Goal: Information Seeking & Learning: Learn about a topic

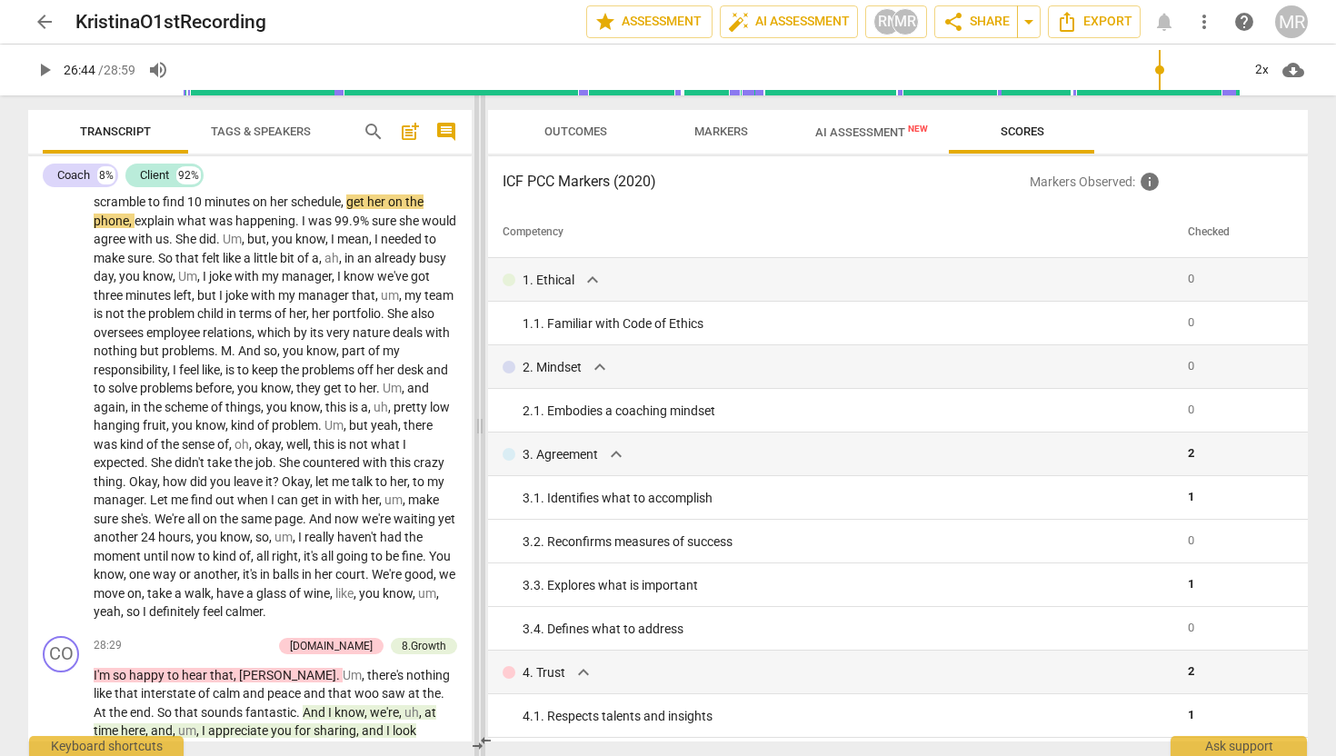
scroll to position [6413, 0]
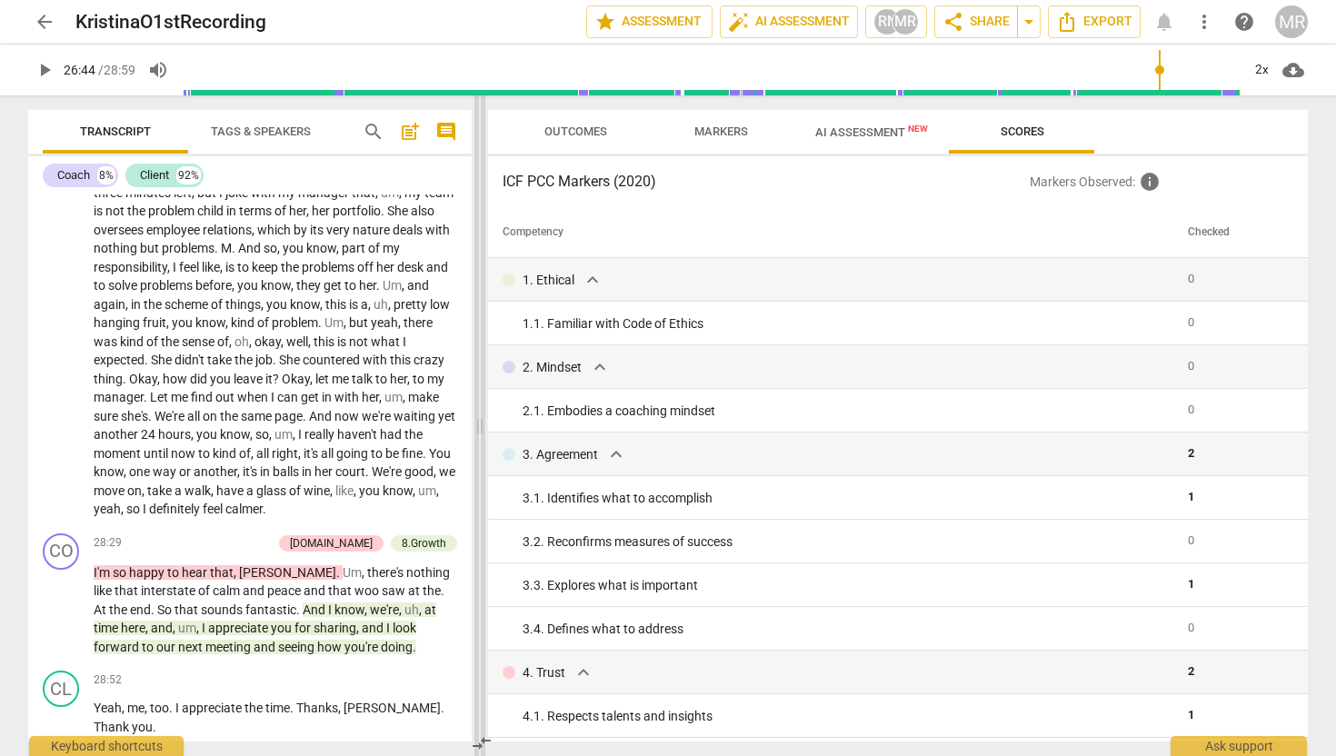
drag, startPoint x: 670, startPoint y: 424, endPoint x: 483, endPoint y: 395, distance: 189.4
click at [483, 396] on span at bounding box center [479, 425] width 11 height 661
click at [861, 138] on span "AI Assessment New" at bounding box center [871, 132] width 113 height 14
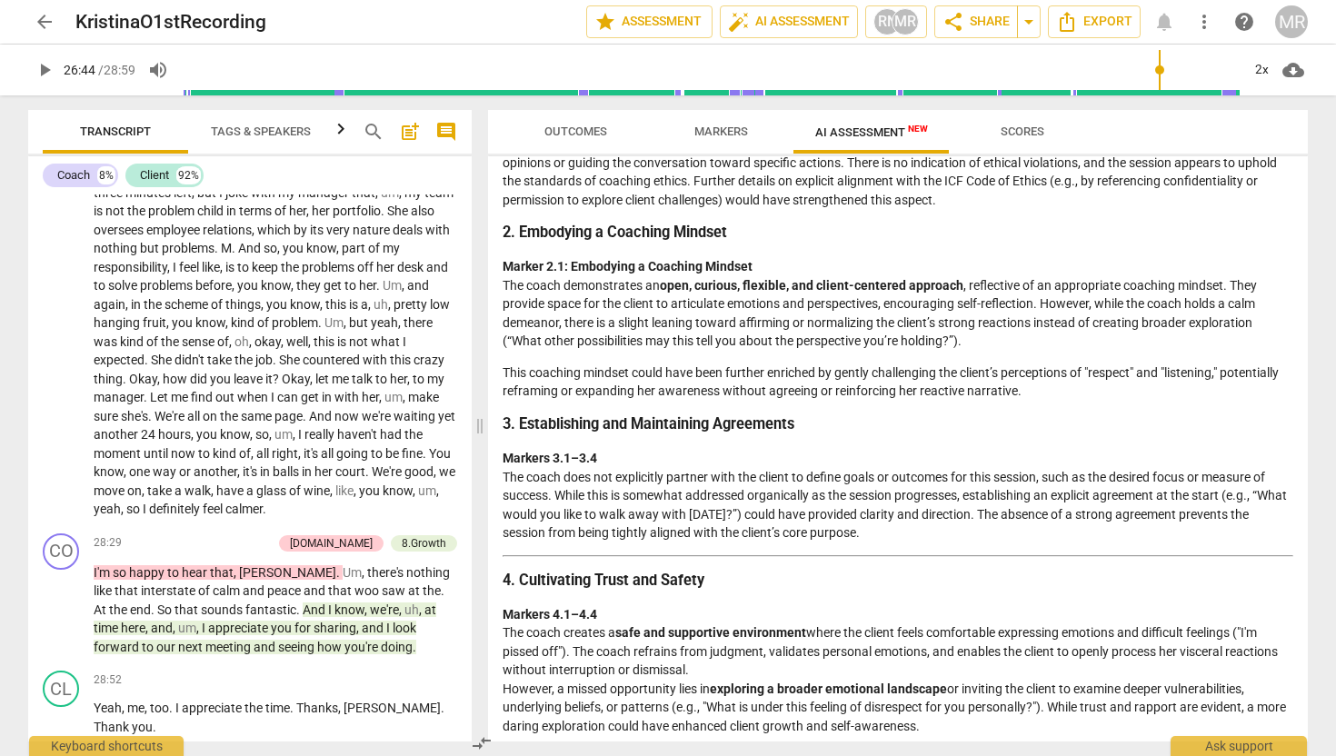
scroll to position [284, 0]
drag, startPoint x: 507, startPoint y: 476, endPoint x: 883, endPoint y: 547, distance: 382.8
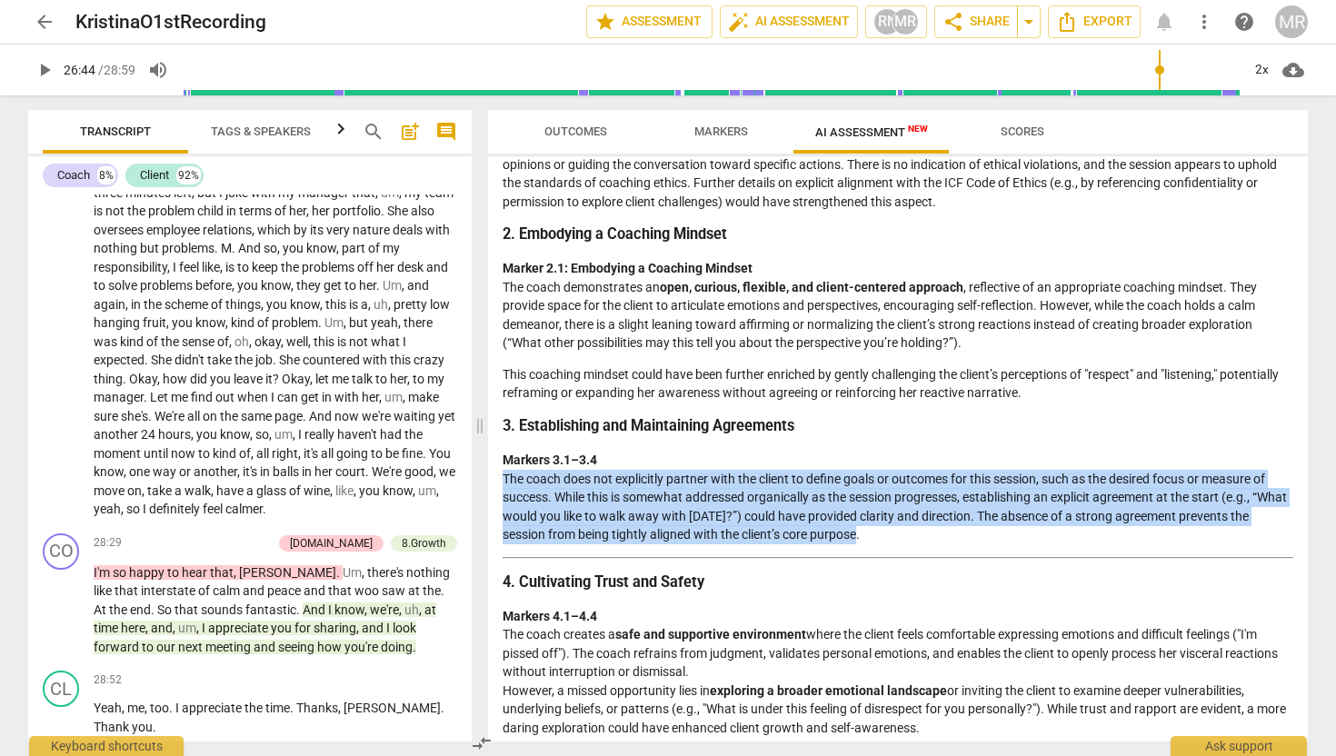
drag, startPoint x: 865, startPoint y: 537, endPoint x: 501, endPoint y: 482, distance: 368.6
click at [501, 482] on div "Disclaimer: AI can make mistakes. Consult a qualified mentor coach before actin…" at bounding box center [898, 448] width 820 height 585
copy p "The coach does not explicitly partner with the client to define goals or outcom…"
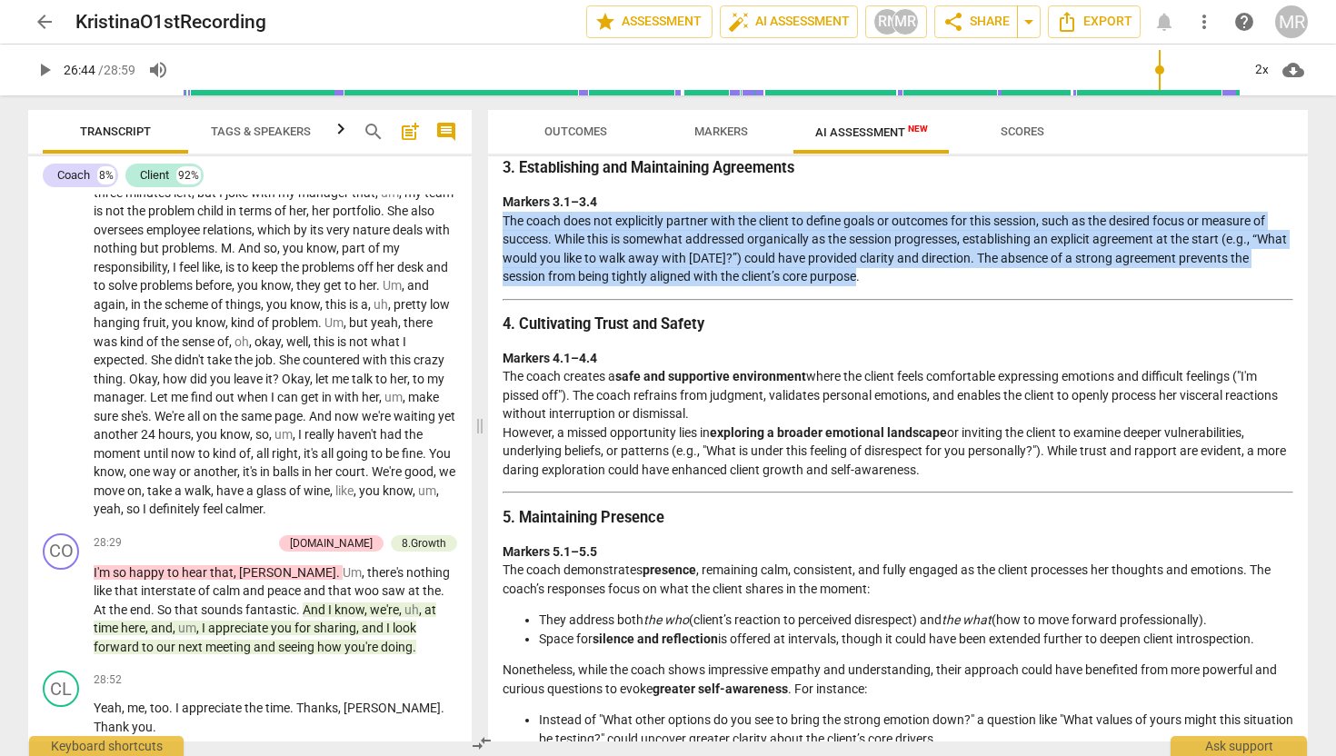
scroll to position [573, 0]
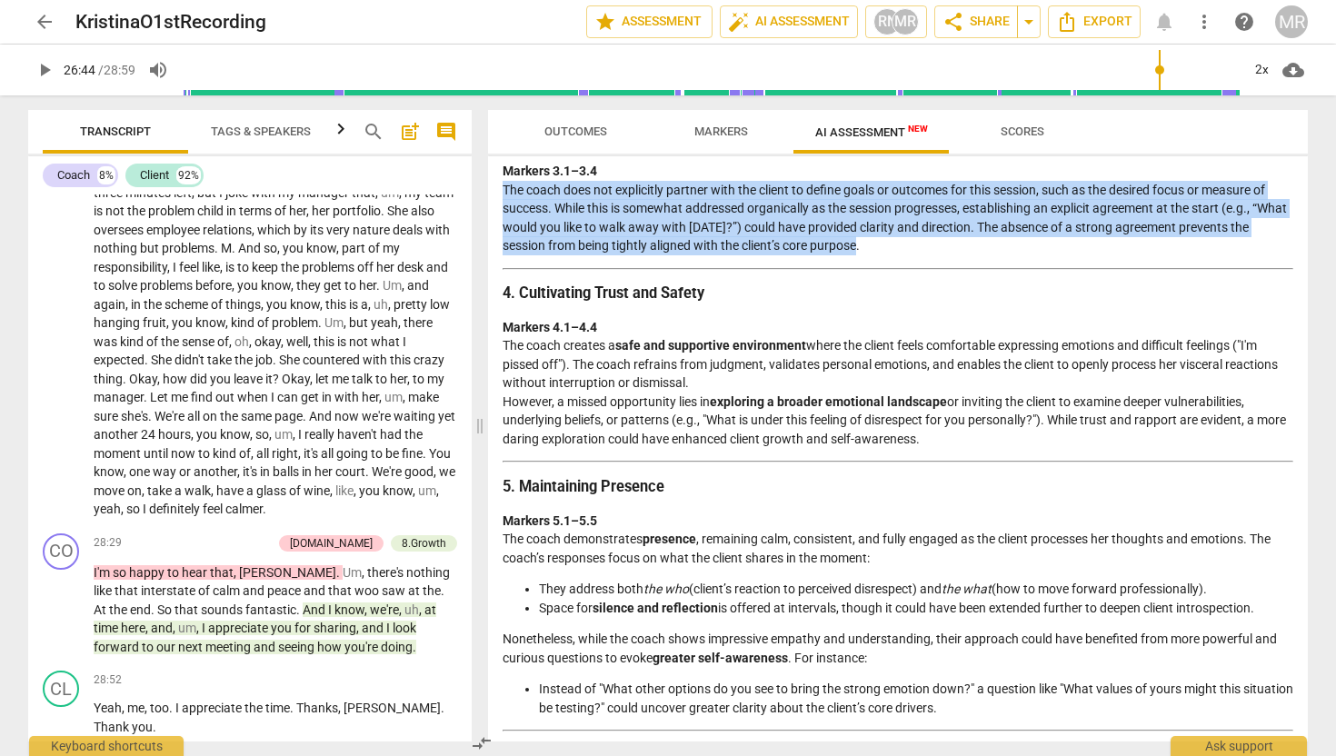
type input "1604"
drag, startPoint x: 953, startPoint y: 437, endPoint x: 504, endPoint y: 341, distance: 459.1
click at [504, 341] on p "Markers 4.1–4.4 The coach creates a safe and supportive environment where the c…" at bounding box center [898, 383] width 791 height 131
copy p "The coach creates a safe and supportive environment where the client feels comf…"
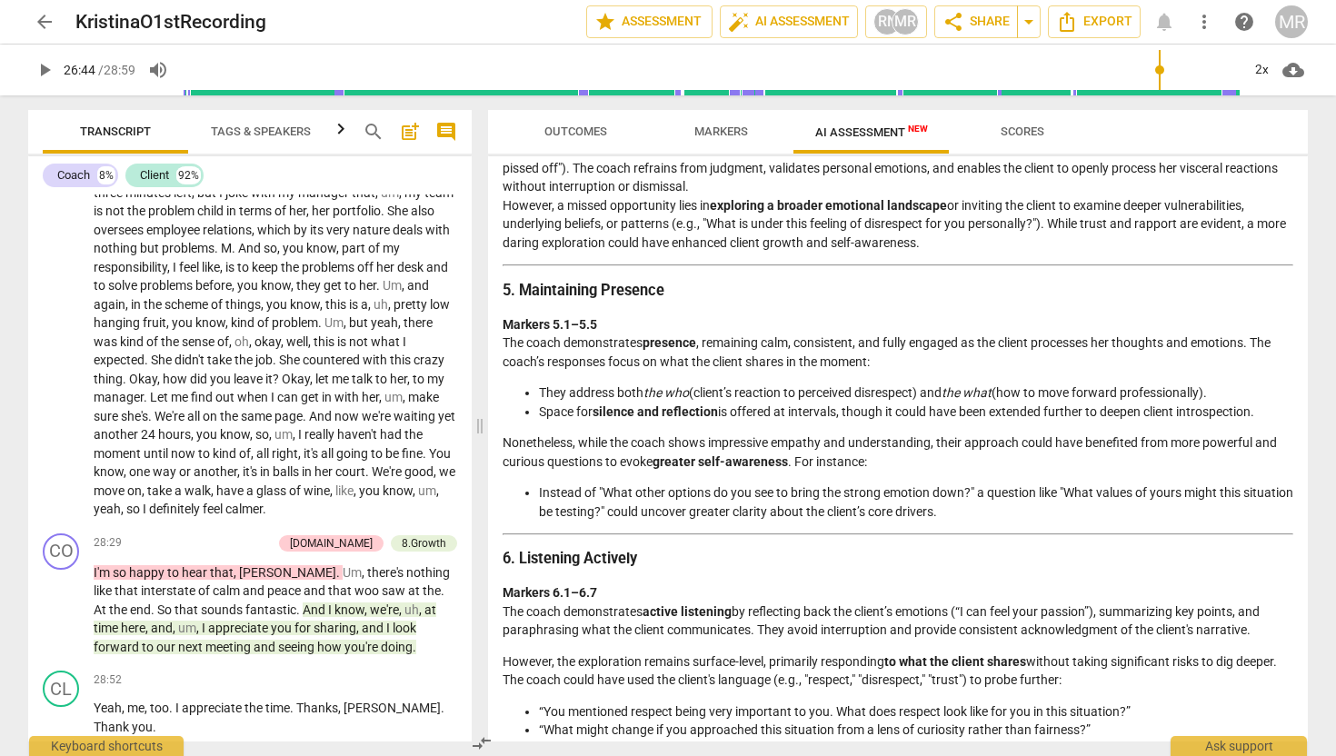
scroll to position [776, 0]
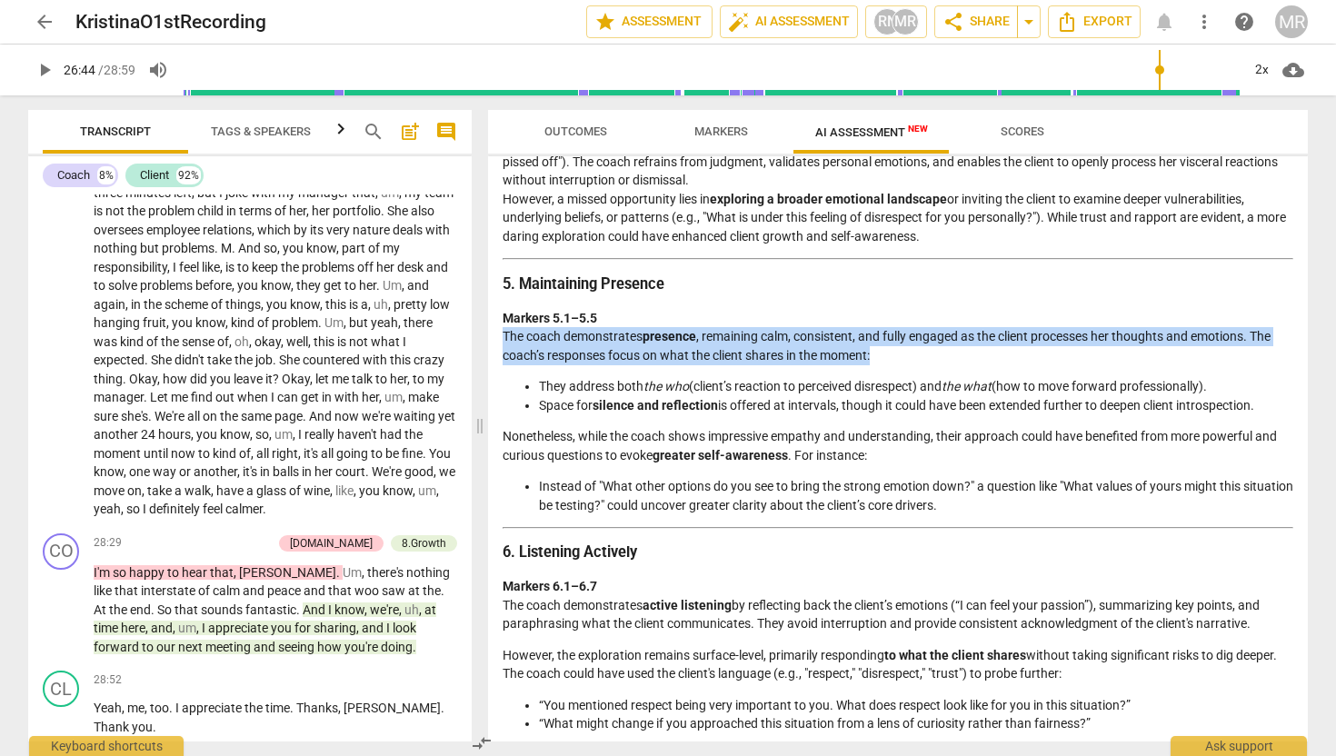
drag, startPoint x: 503, startPoint y: 333, endPoint x: 910, endPoint y: 364, distance: 407.4
click at [910, 364] on p "Markers 5.1–5.5 The coach demonstrates presence , remaining calm, consistent, a…" at bounding box center [898, 337] width 791 height 56
copy p "The coach demonstrates presence , remaining calm, consistent, and fully engaged…"
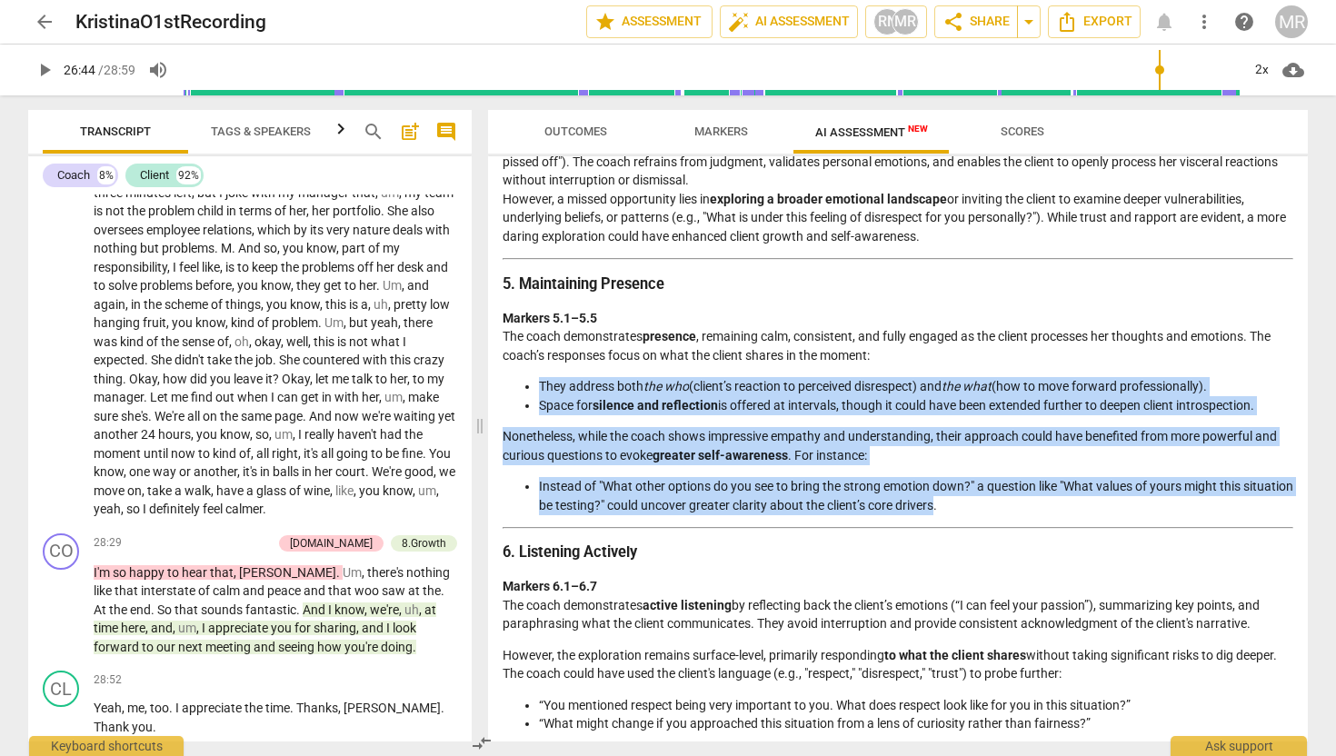
drag, startPoint x: 990, startPoint y: 503, endPoint x: 512, endPoint y: 388, distance: 491.7
copy div "They address both the who (client’s reaction to perceived disrespect) and the w…"
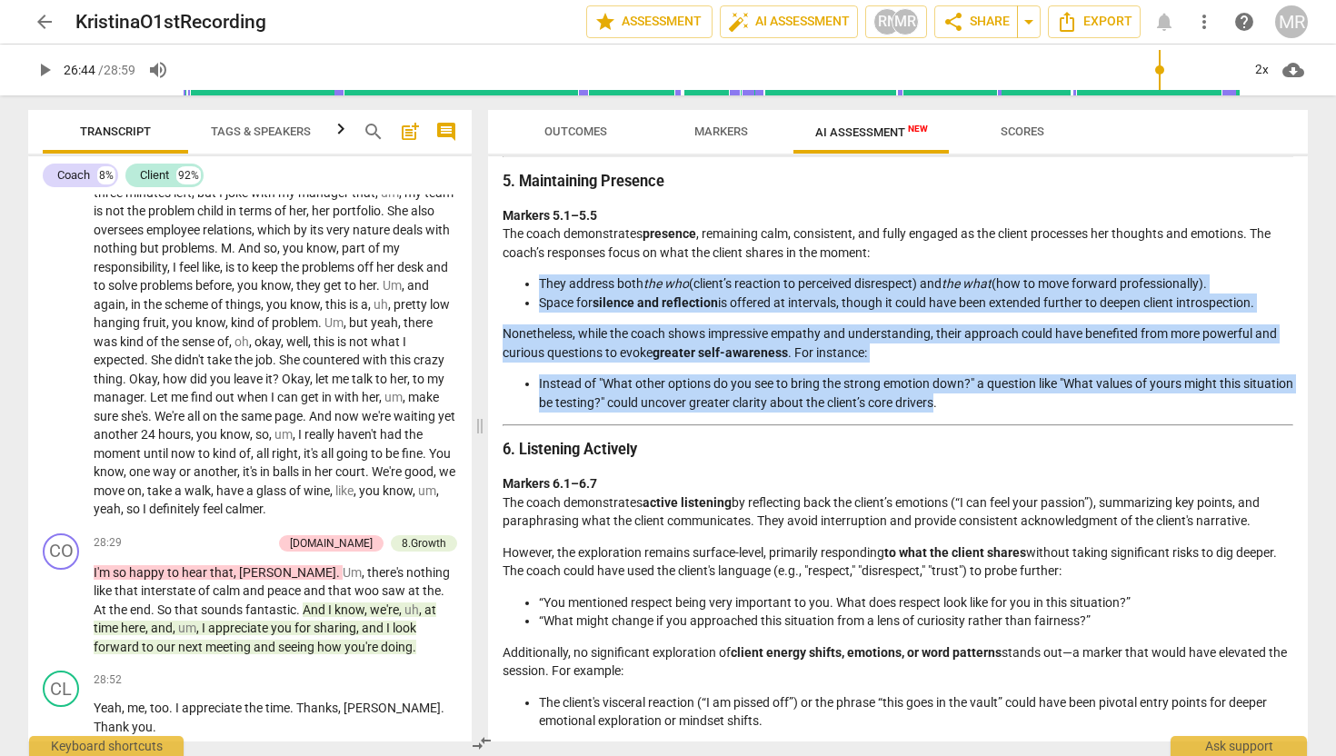
scroll to position [876, 0]
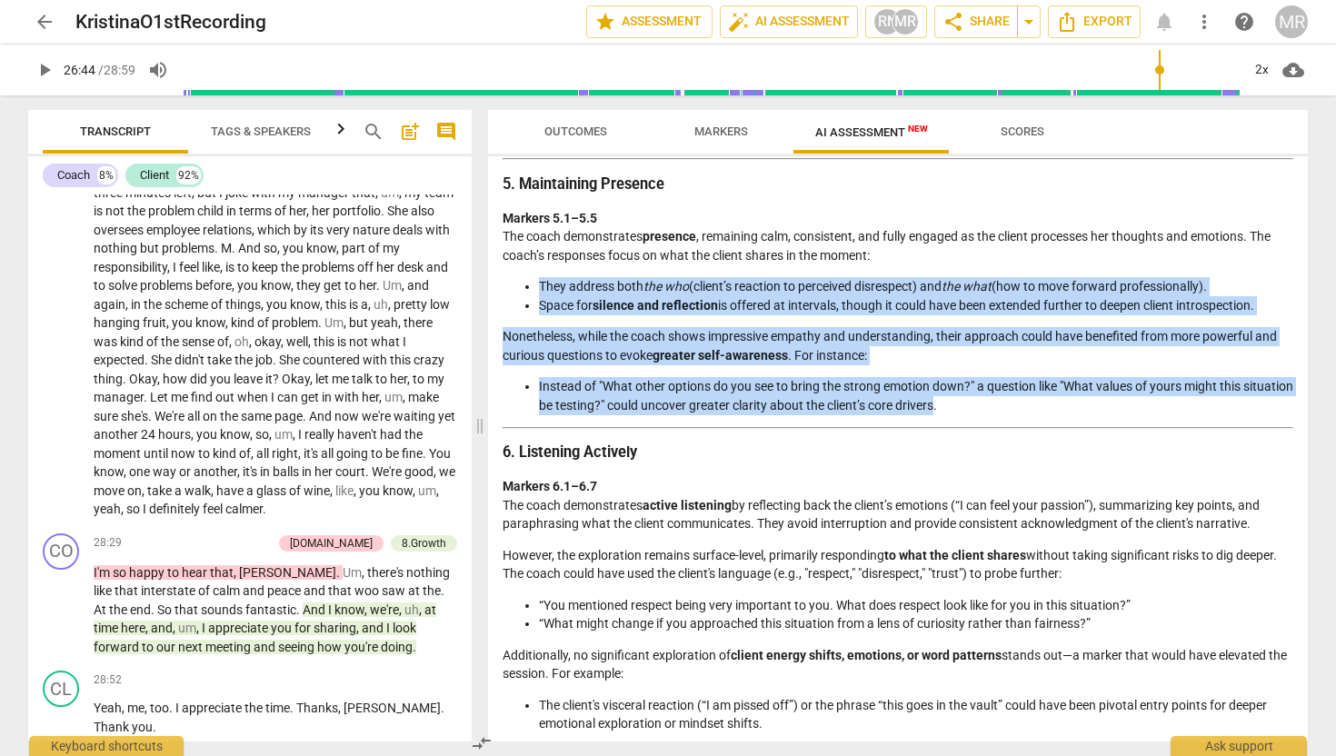
drag, startPoint x: 503, startPoint y: 505, endPoint x: 1252, endPoint y: 521, distance: 748.9
click at [1252, 521] on p "Markers 6.1–6.7 The coach demonstrates active listening by reflecting back the …" at bounding box center [898, 505] width 791 height 56
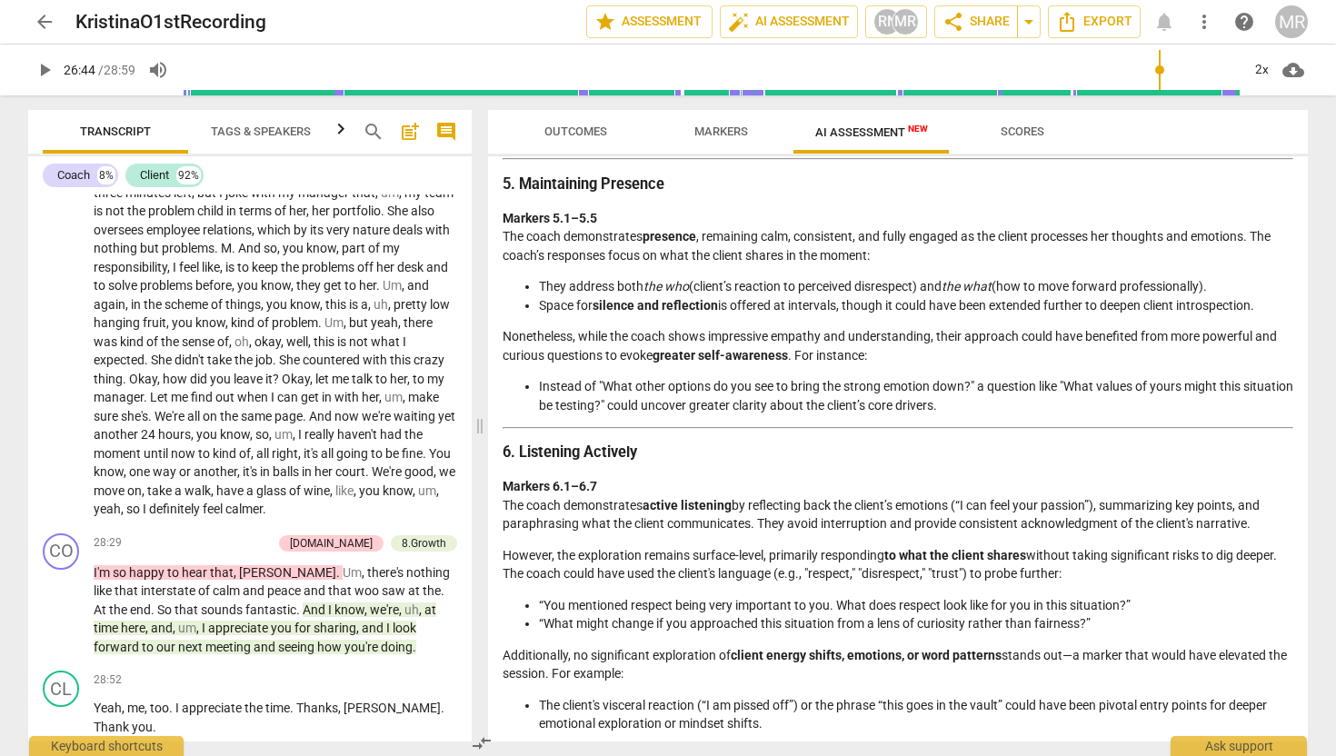
click at [1070, 570] on p "However, the exploration remains surface-level, primarily responding to what th…" at bounding box center [898, 564] width 791 height 37
drag, startPoint x: 1072, startPoint y: 581, endPoint x: 589, endPoint y: 603, distance: 484.0
click at [590, 603] on div "Detailed Analysis of the Coaching Session The following evaluation is based on …" at bounding box center [898, 684] width 791 height 2715
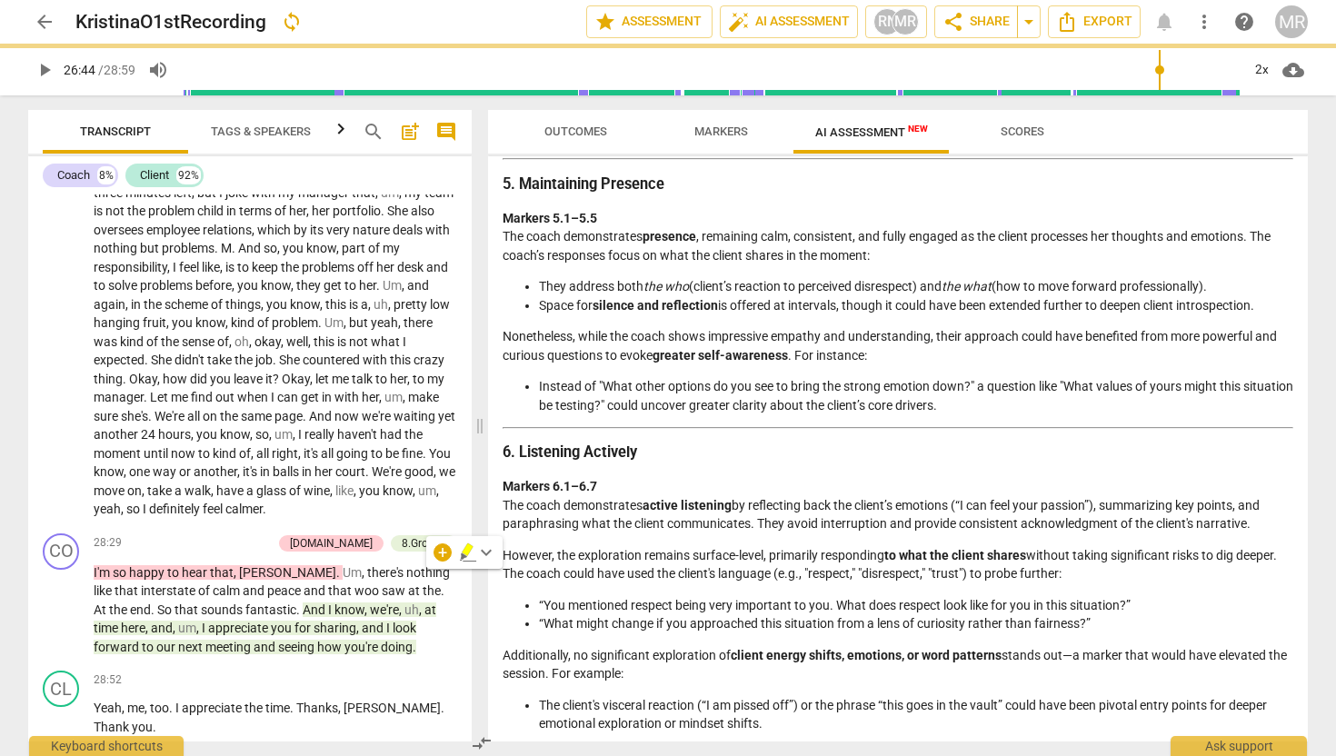
click at [589, 603] on li "“You mentioned respect being very important to you. What does respect look like…" at bounding box center [916, 605] width 754 height 19
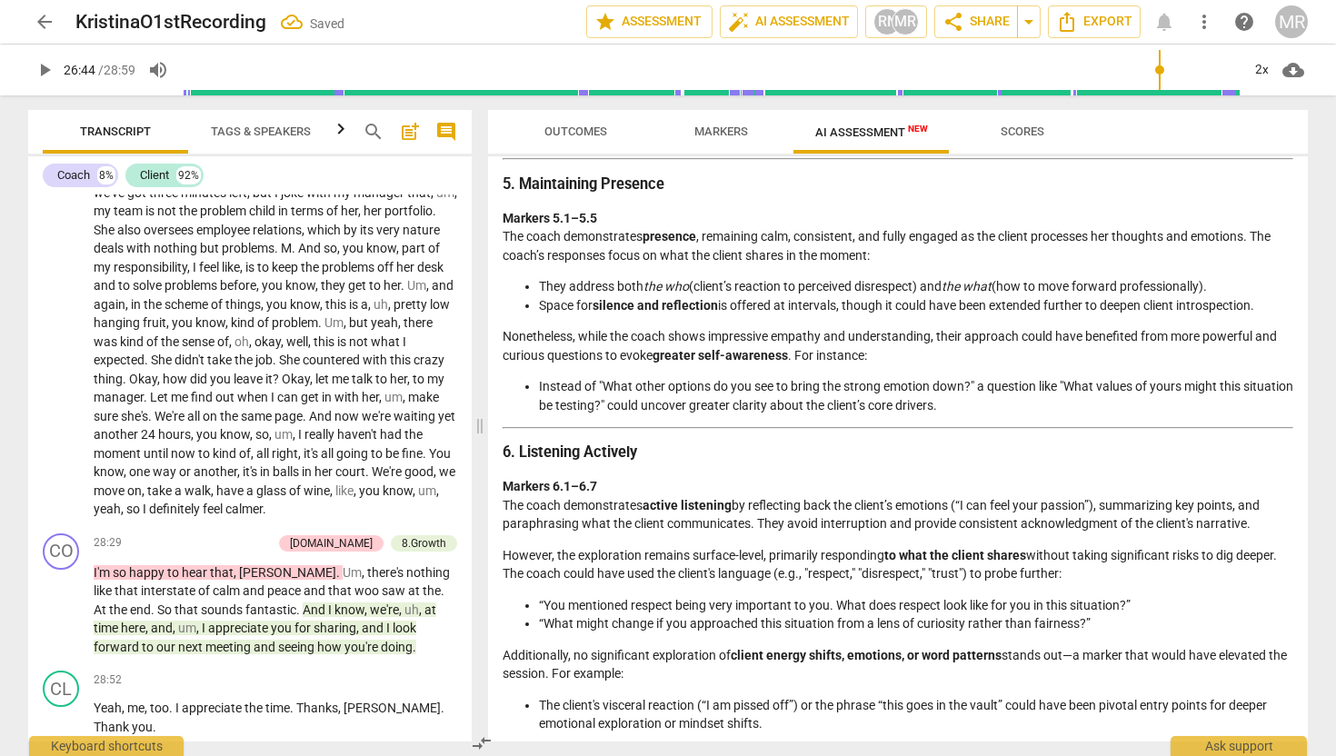
drag, startPoint x: 503, startPoint y: 504, endPoint x: 1079, endPoint y: 575, distance: 580.5
click at [1079, 575] on div "Detailed Analysis of the Coaching Session The following evaluation is based on …" at bounding box center [898, 684] width 791 height 2715
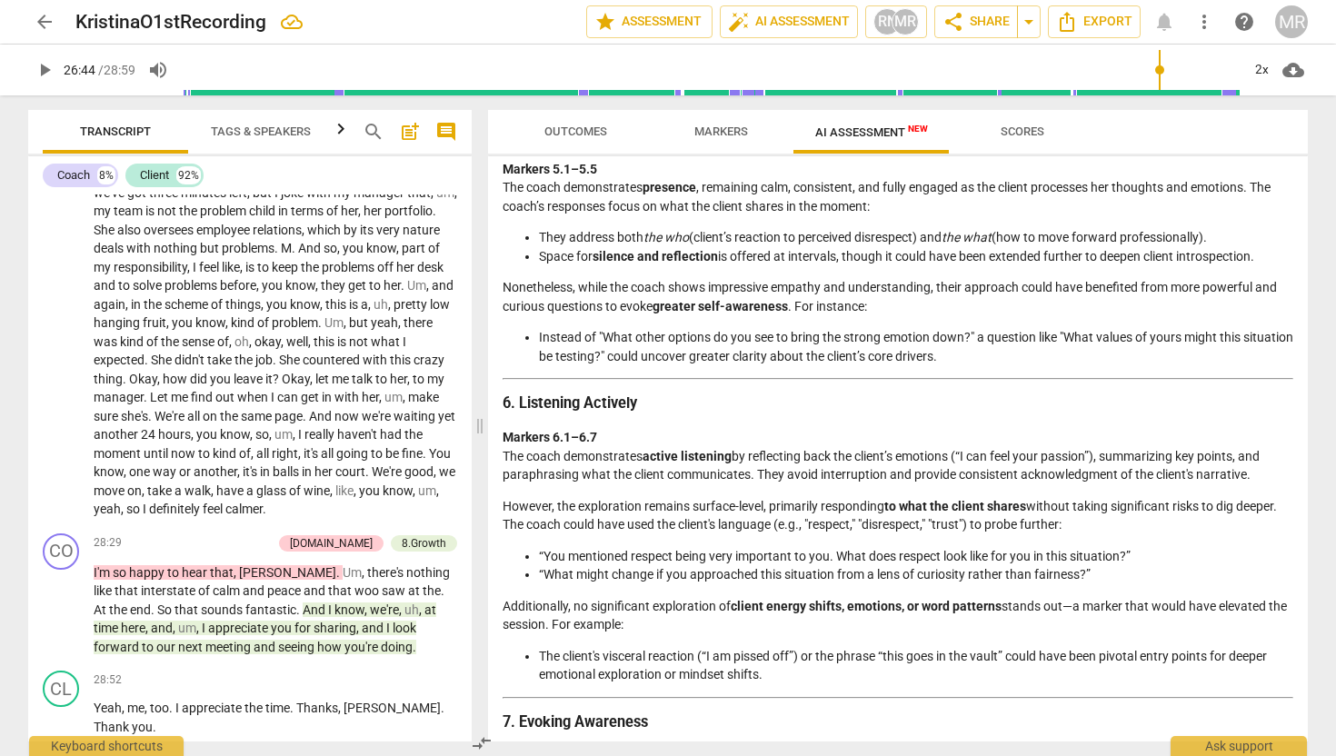
scroll to position [956, 0]
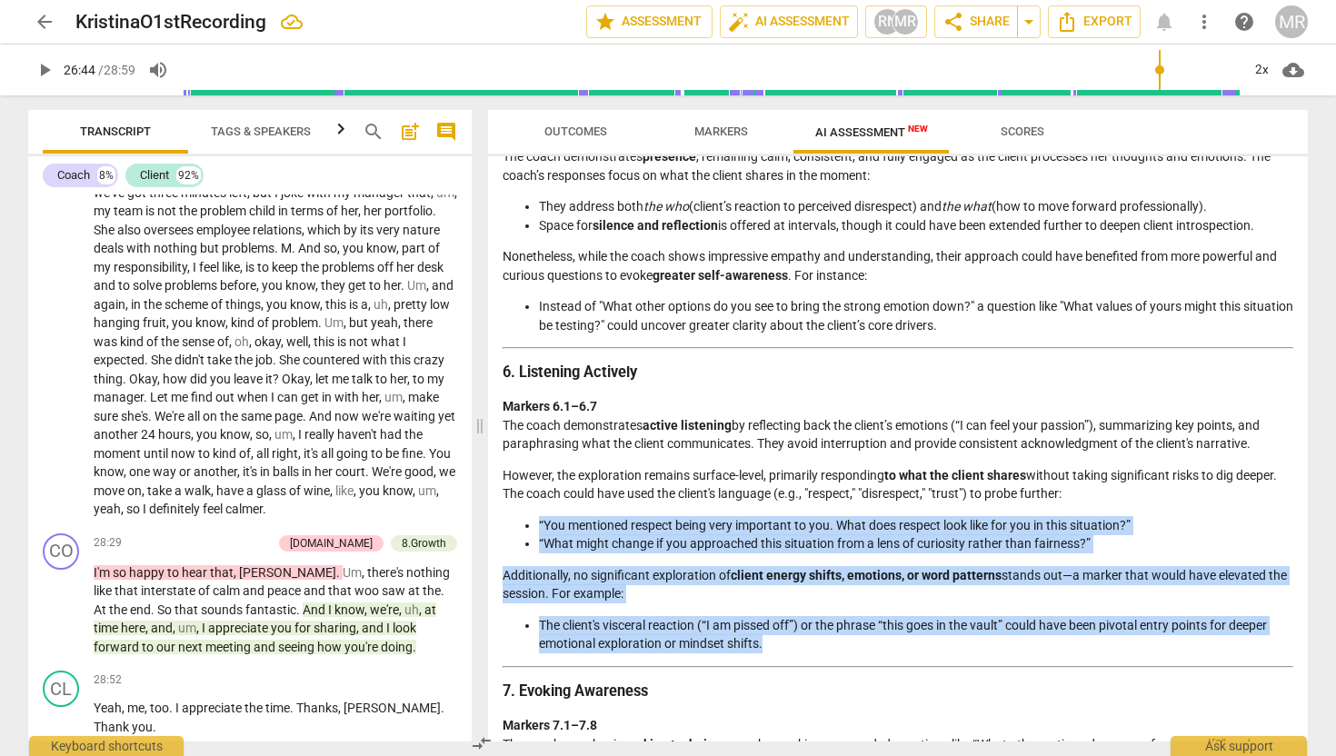
drag, startPoint x: 769, startPoint y: 646, endPoint x: 525, endPoint y: 518, distance: 275.2
click at [525, 518] on div "Detailed Analysis of the Coaching Session The following evaluation is based on …" at bounding box center [898, 604] width 791 height 2715
copy div "“You mentioned respect being very important to you. What does respect look like…"
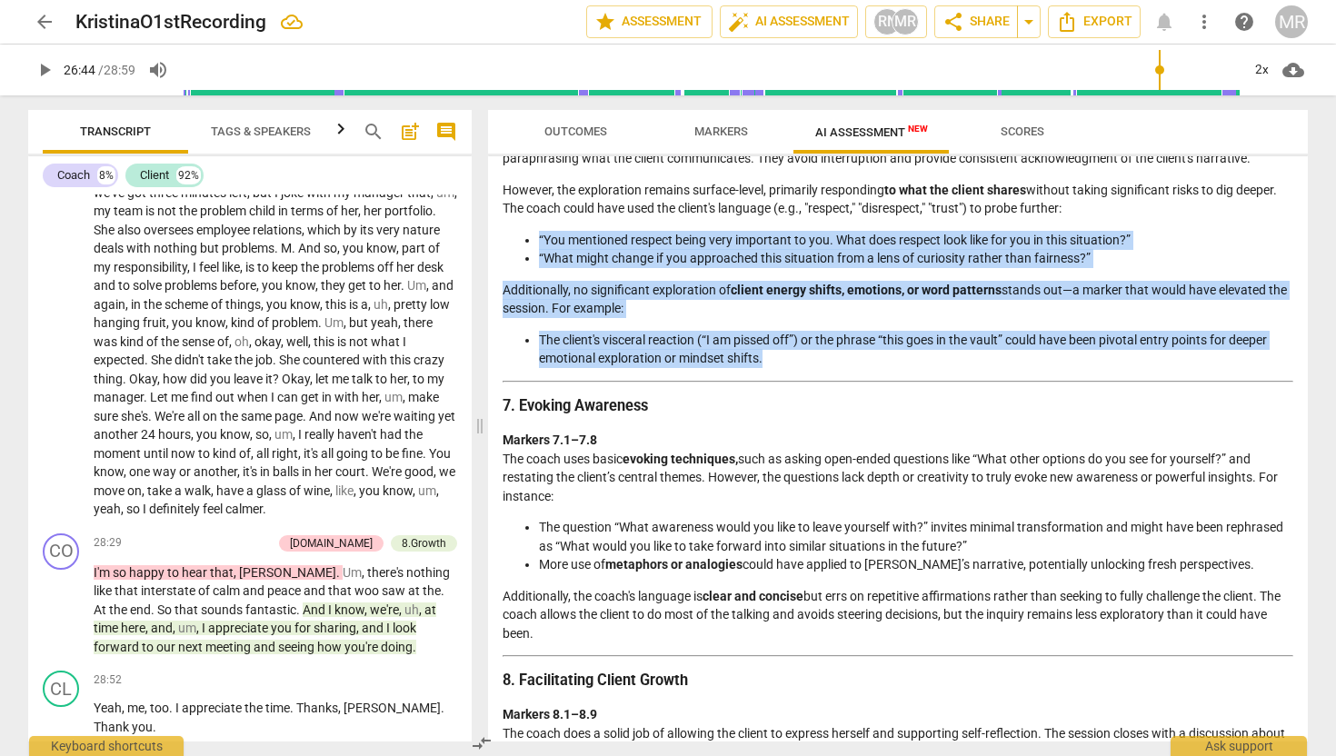
scroll to position [1261, 0]
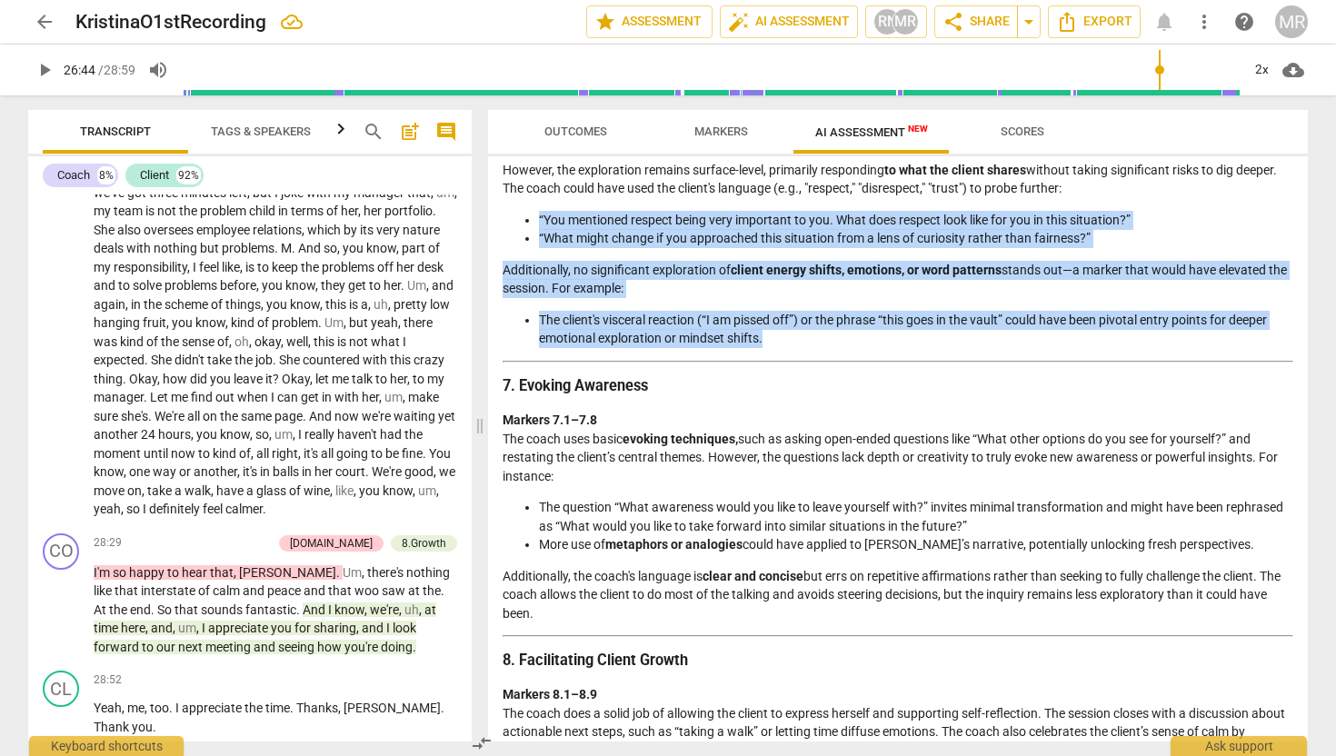
drag, startPoint x: 505, startPoint y: 437, endPoint x: 605, endPoint y: 613, distance: 202.7
click at [605, 613] on div "Detailed Analysis of the Coaching Session The following evaluation is based on …" at bounding box center [898, 298] width 791 height 2715
copy div "The coach uses basic evoking techniques, such as asking open-ended questions li…"
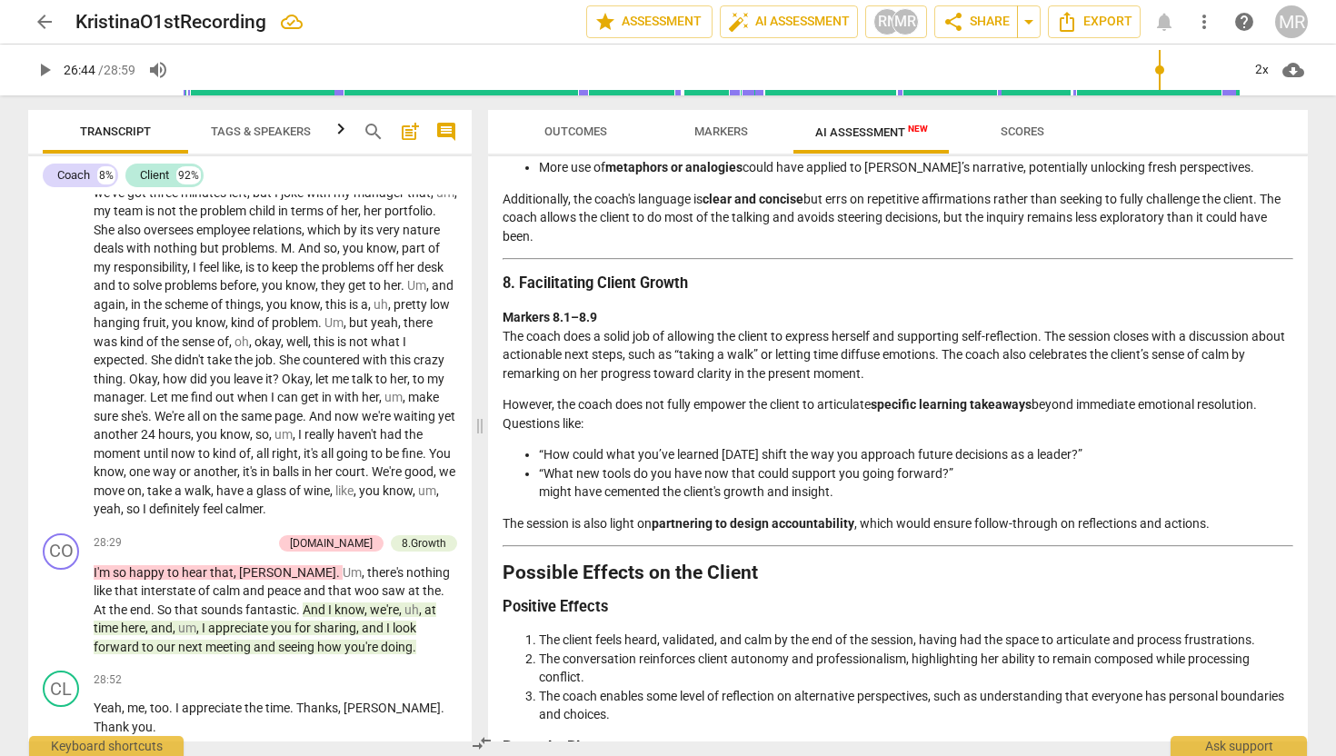
scroll to position [1640, 0]
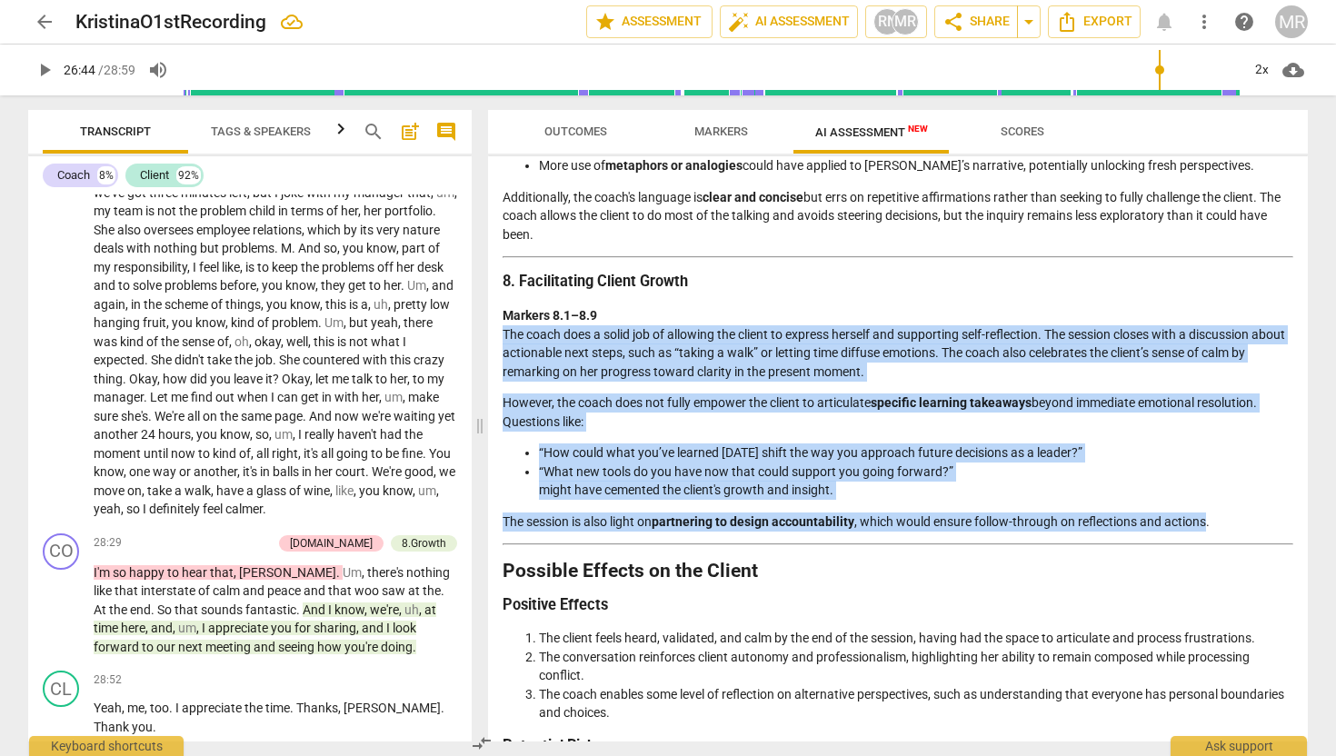
drag, startPoint x: 1210, startPoint y: 523, endPoint x: 497, endPoint y: 325, distance: 740.1
click at [497, 325] on div "Disclaimer: AI can make mistakes. Consult a qualified mentor coach before actin…" at bounding box center [898, 448] width 820 height 585
copy div "The coach does a solid job of allowing the client to express herself and suppor…"
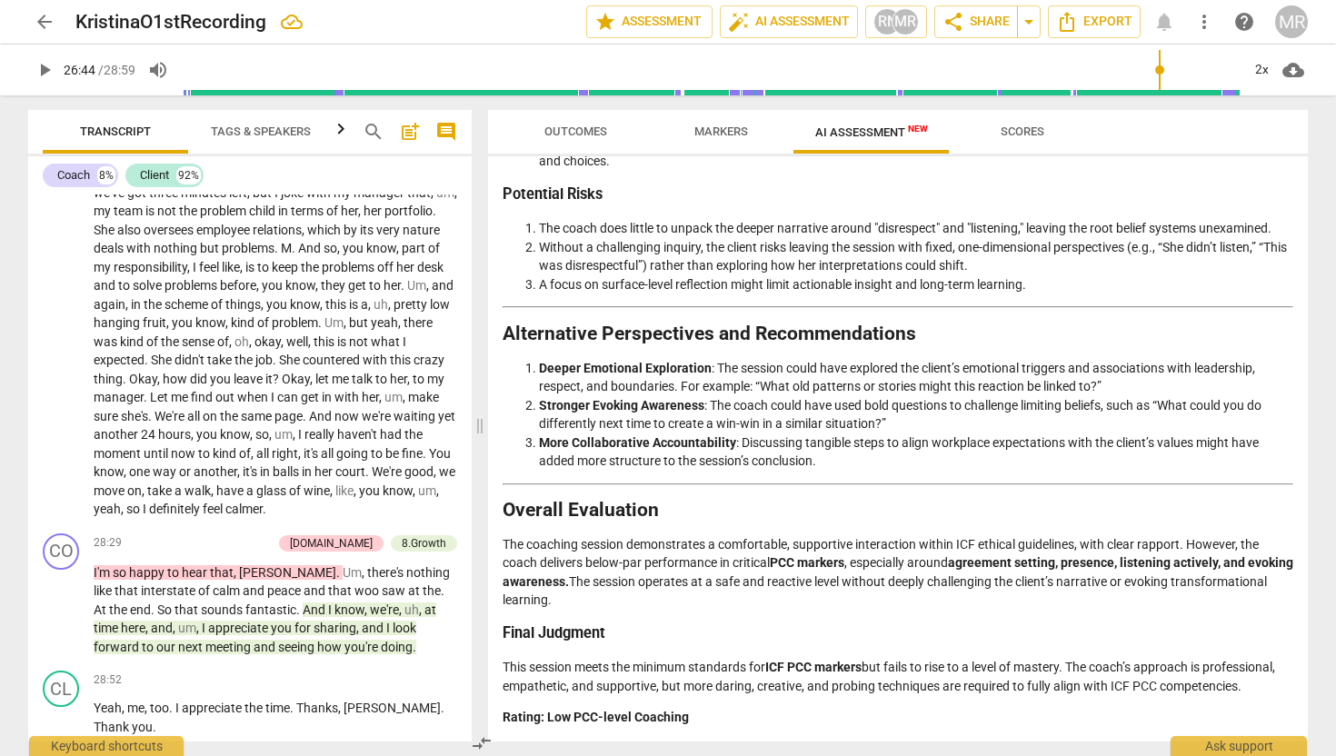
scroll to position [2210, 0]
